Goal: Find specific fact: Find specific fact

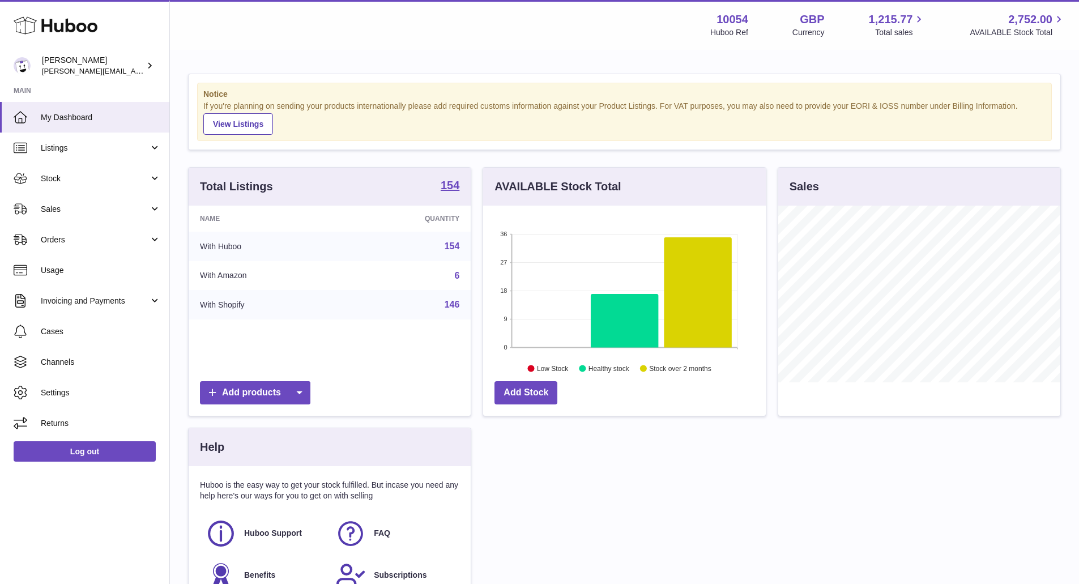
scroll to position [177, 283]
click at [107, 212] on span "Sales" at bounding box center [95, 209] width 108 height 11
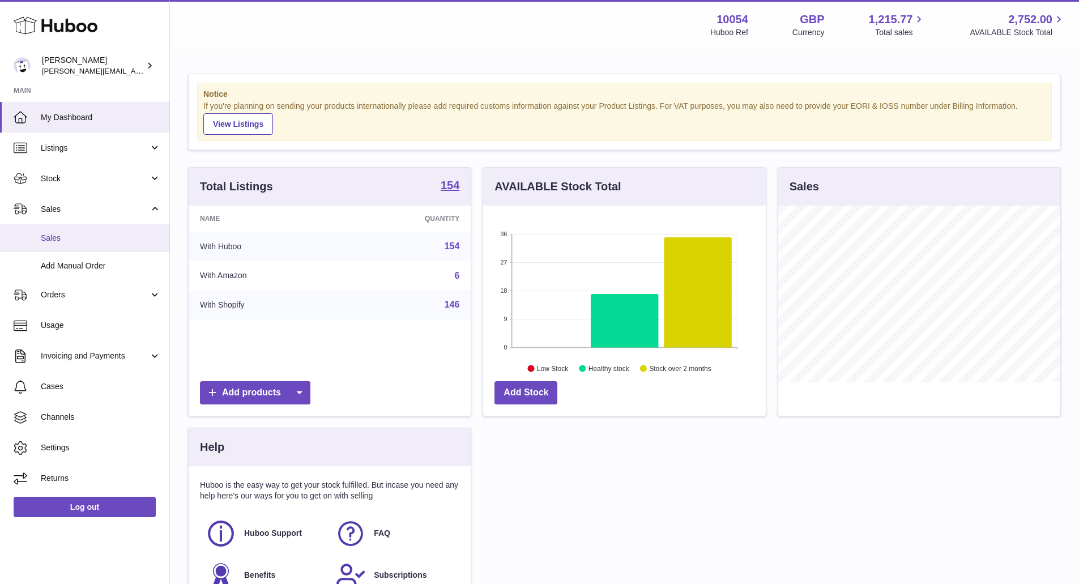
click at [117, 233] on span "Sales" at bounding box center [101, 238] width 120 height 11
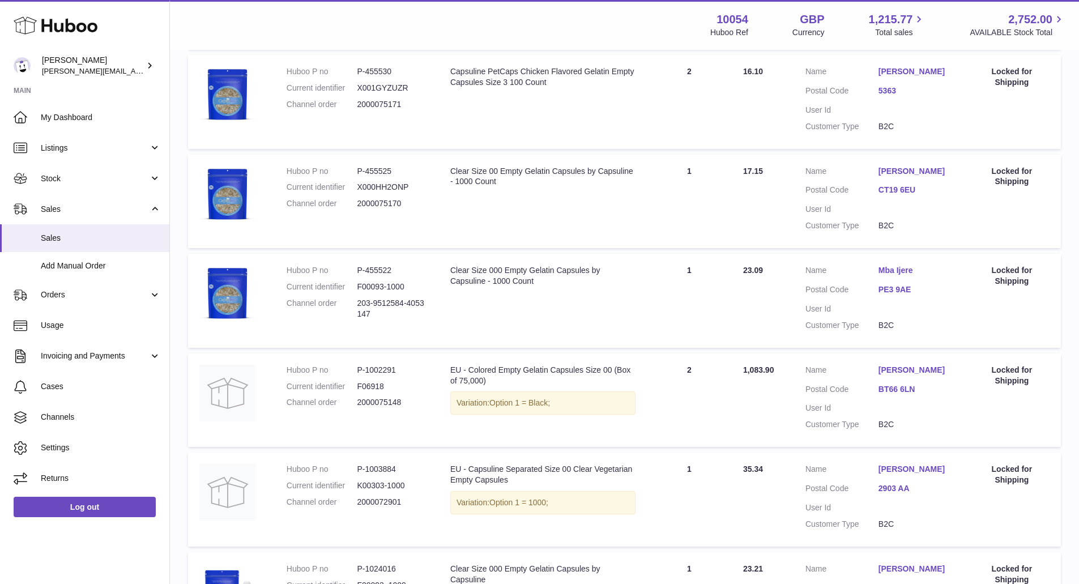
scroll to position [340, 0]
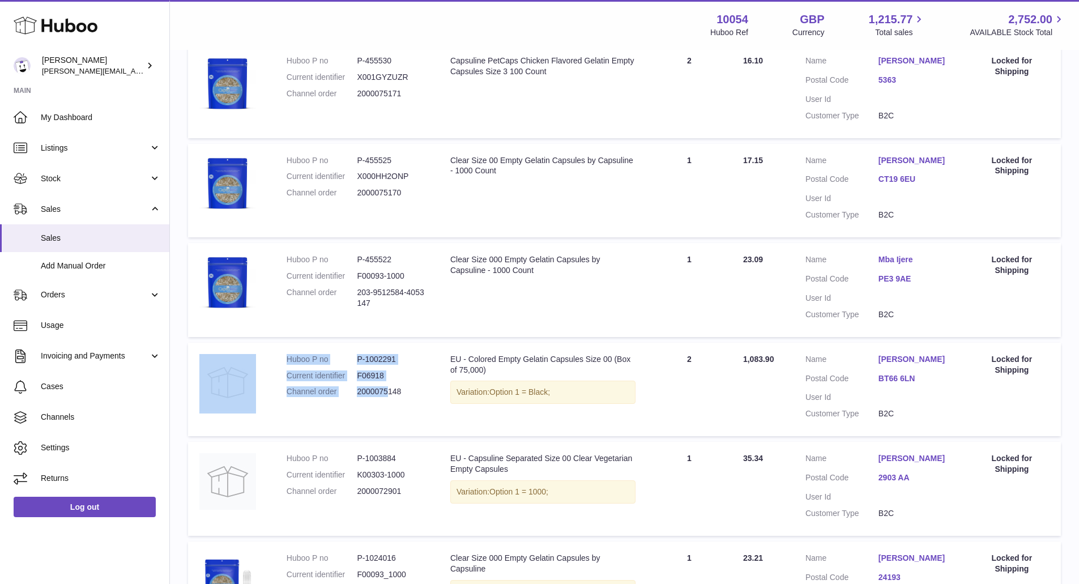
drag, startPoint x: 274, startPoint y: 391, endPoint x: 386, endPoint y: 383, distance: 112.4
click at [386, 383] on tr "Huboo P no P-1002291 Current identifier F06918 Channel order 2000075148 Descrip…" at bounding box center [624, 390] width 873 height 94
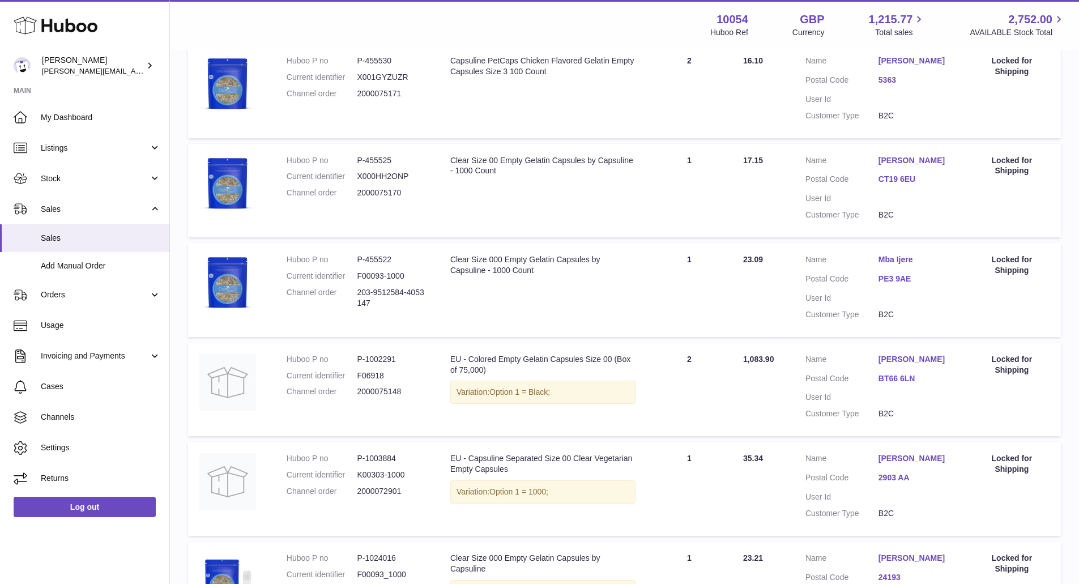
click at [395, 389] on dd "2000075148" at bounding box center [392, 391] width 71 height 11
drag, startPoint x: 399, startPoint y: 396, endPoint x: 280, endPoint y: 396, distance: 118.9
click at [280, 396] on td "Huboo P no P-1002291 Current identifier F06918 Channel order 2000075148" at bounding box center [357, 390] width 164 height 94
copy dl "Channel order 2000075148"
